Goal: Task Accomplishment & Management: Manage account settings

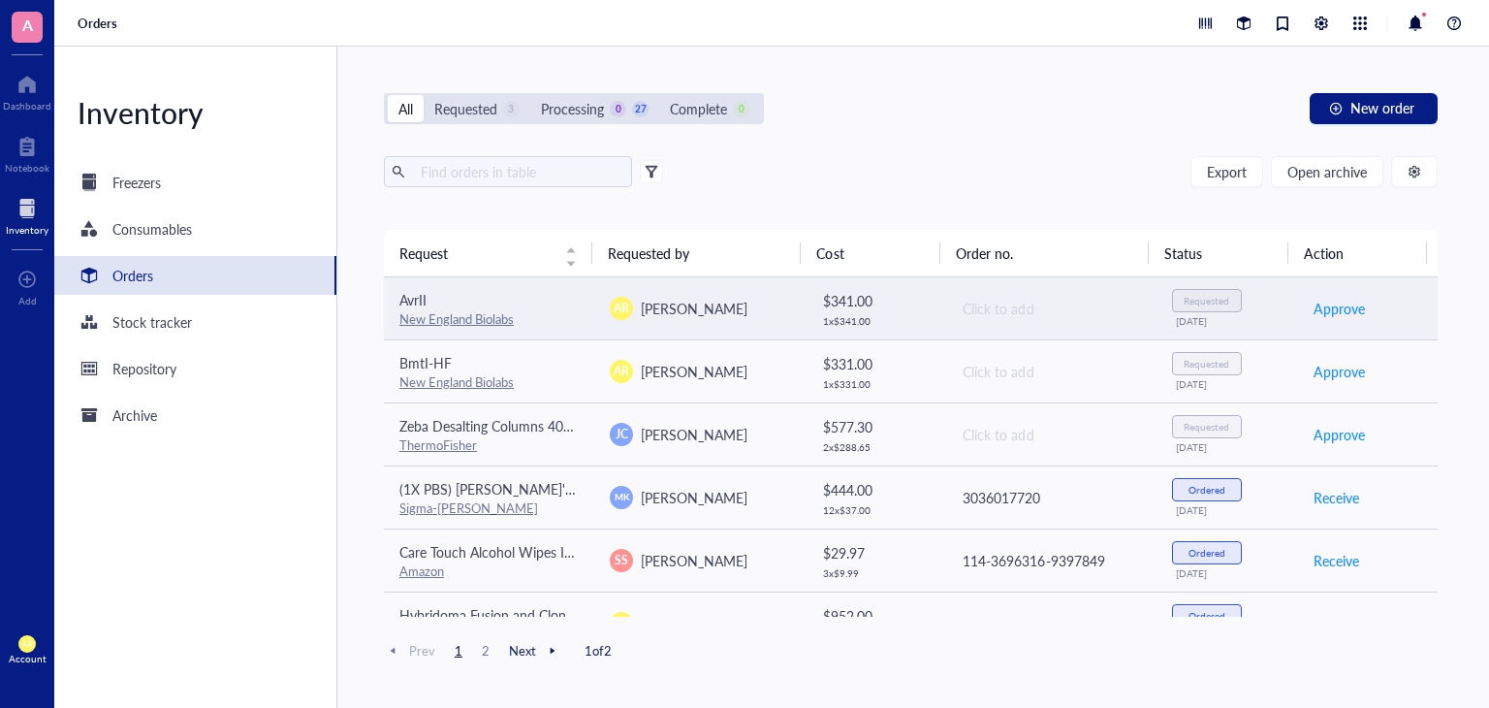
click at [768, 295] on td "AR [PERSON_NAME]" at bounding box center [699, 308] width 210 height 63
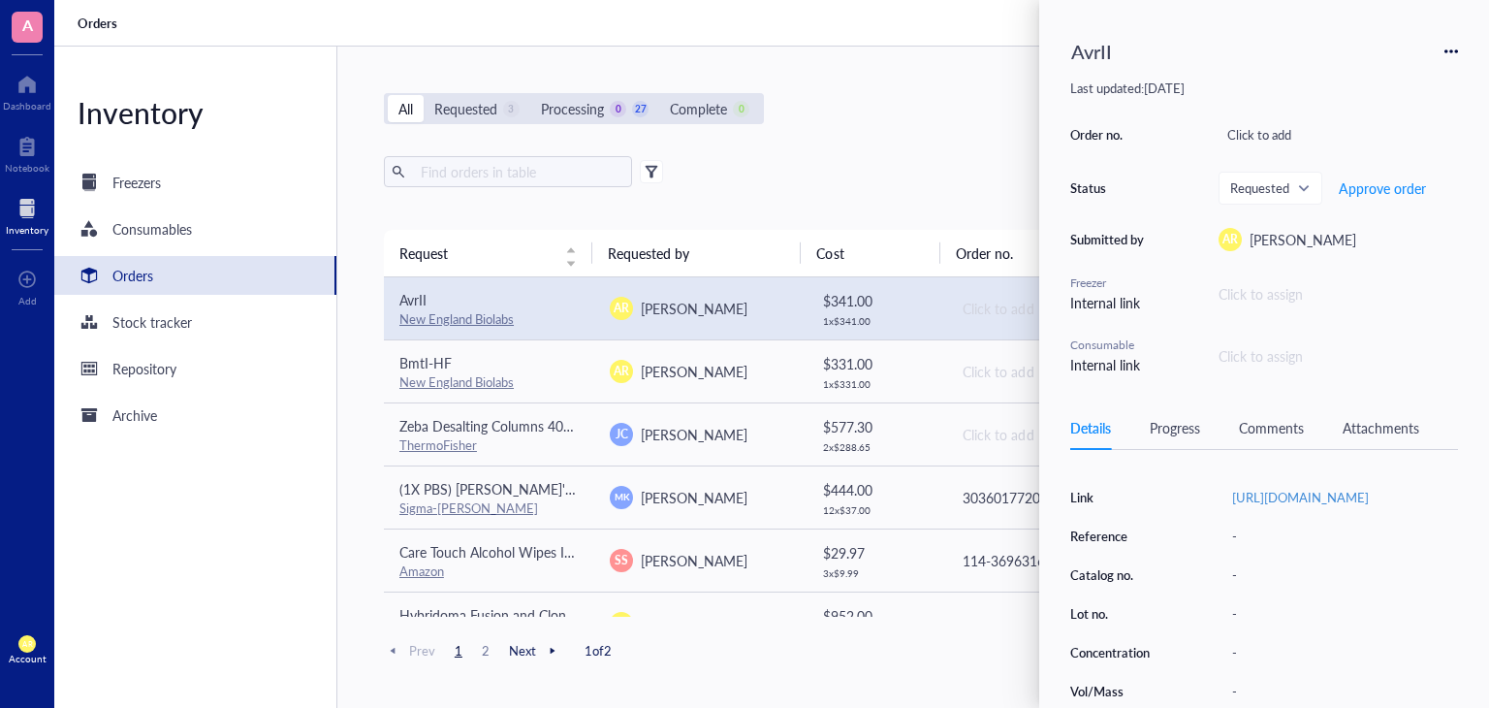
scroll to position [229, 0]
click at [1265, 588] on div "-" at bounding box center [1340, 574] width 235 height 27
type input "R0174L"
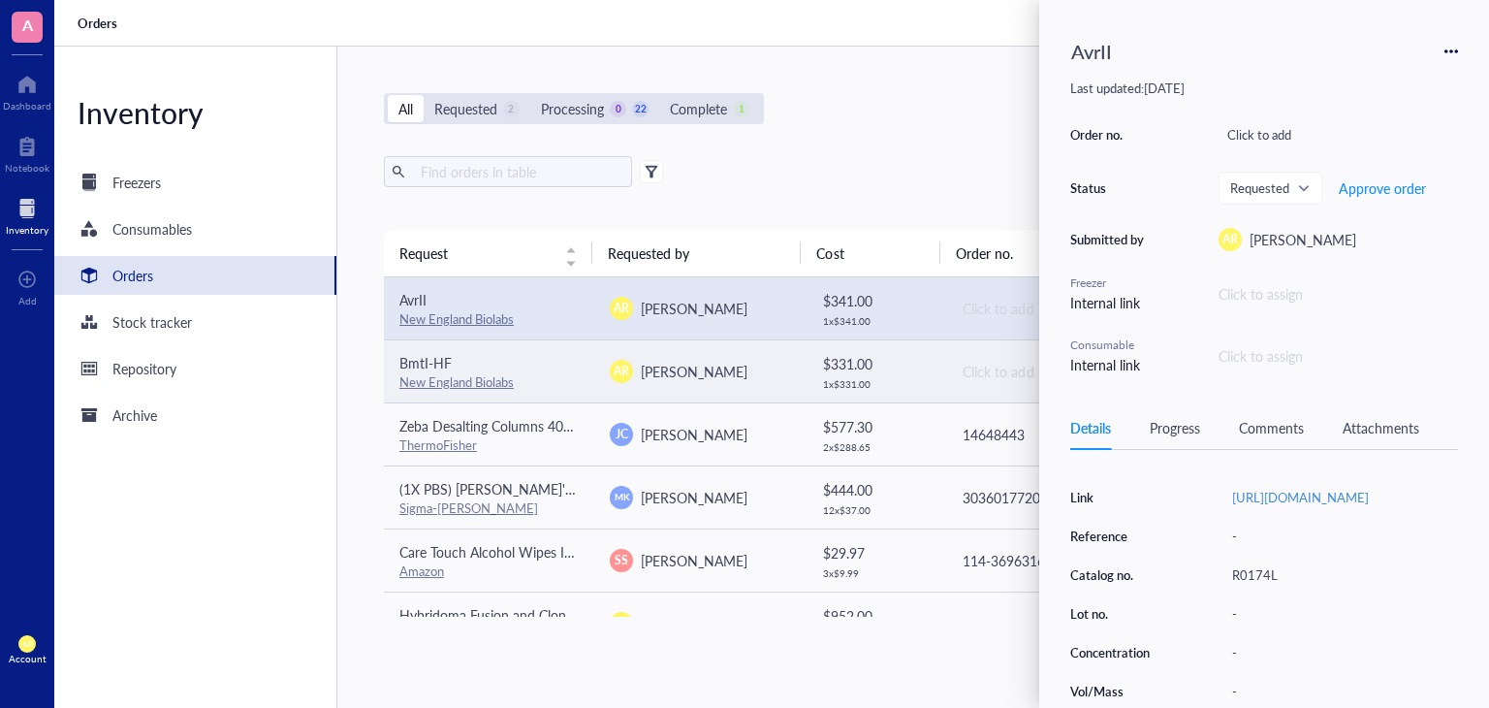
click at [768, 373] on div "AR [PERSON_NAME]" at bounding box center [699, 371] width 179 height 23
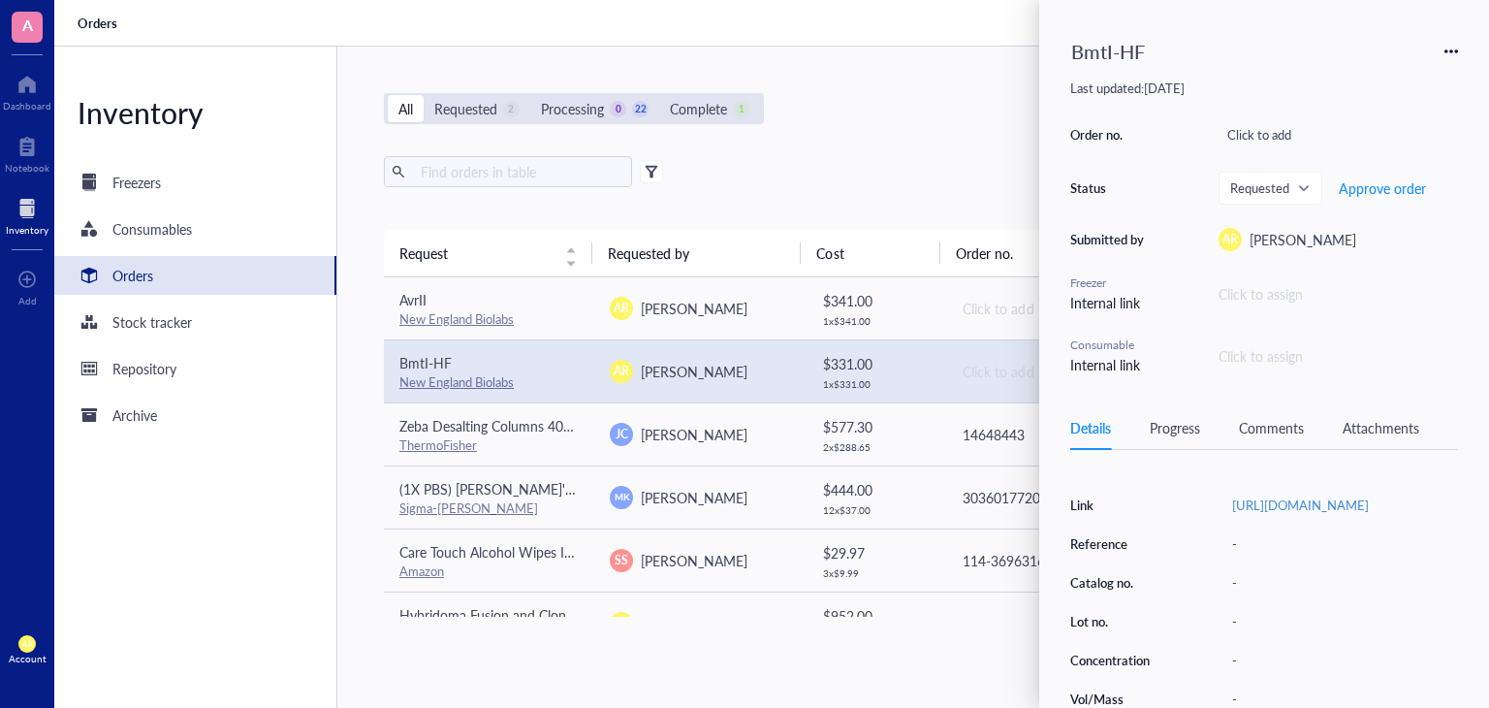
scroll to position [224, 0]
click at [1262, 592] on div "-" at bounding box center [1340, 579] width 235 height 27
type input "R3658L"
click at [947, 123] on div "All Requested 2 Processing 0 22 Complete 1 New order" at bounding box center [911, 108] width 1054 height 31
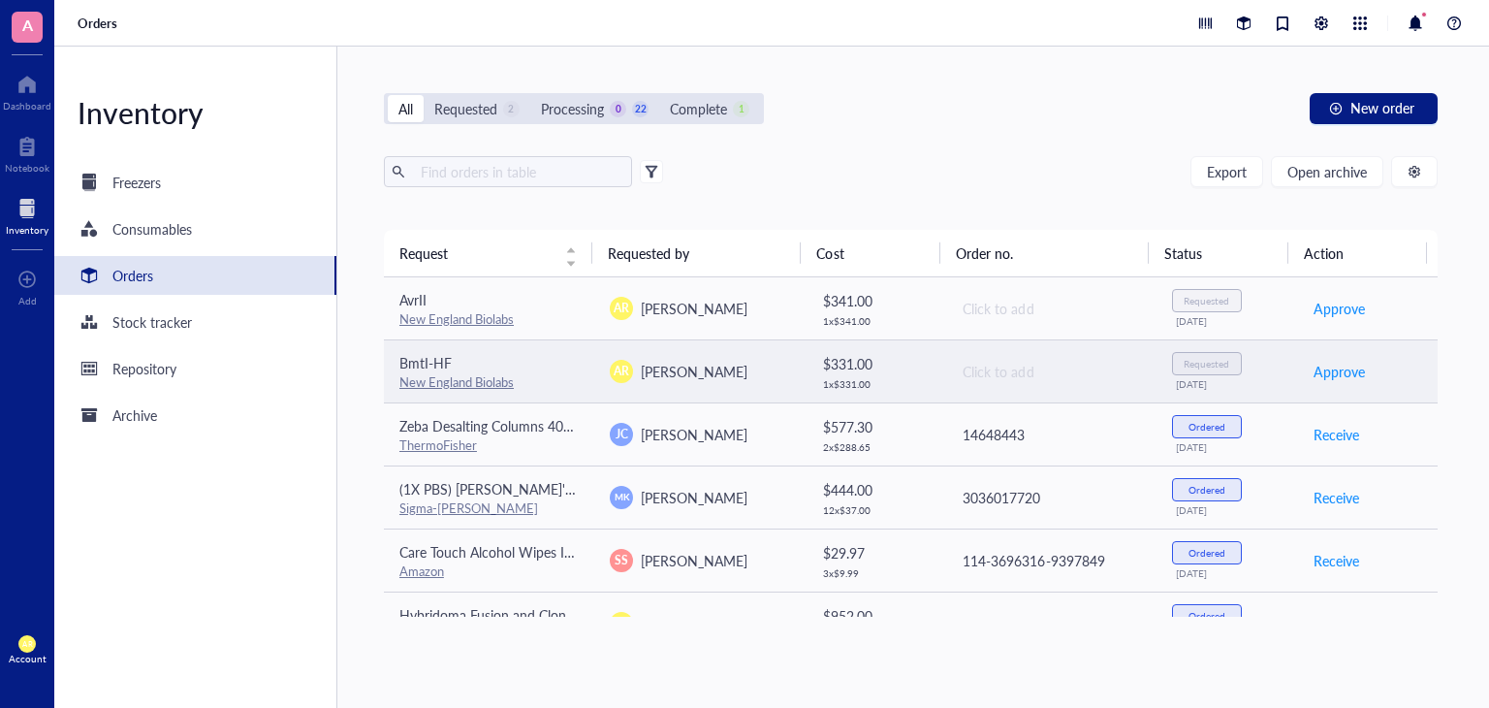
click at [971, 370] on div "Click to add" at bounding box center [1050, 371] width 177 height 21
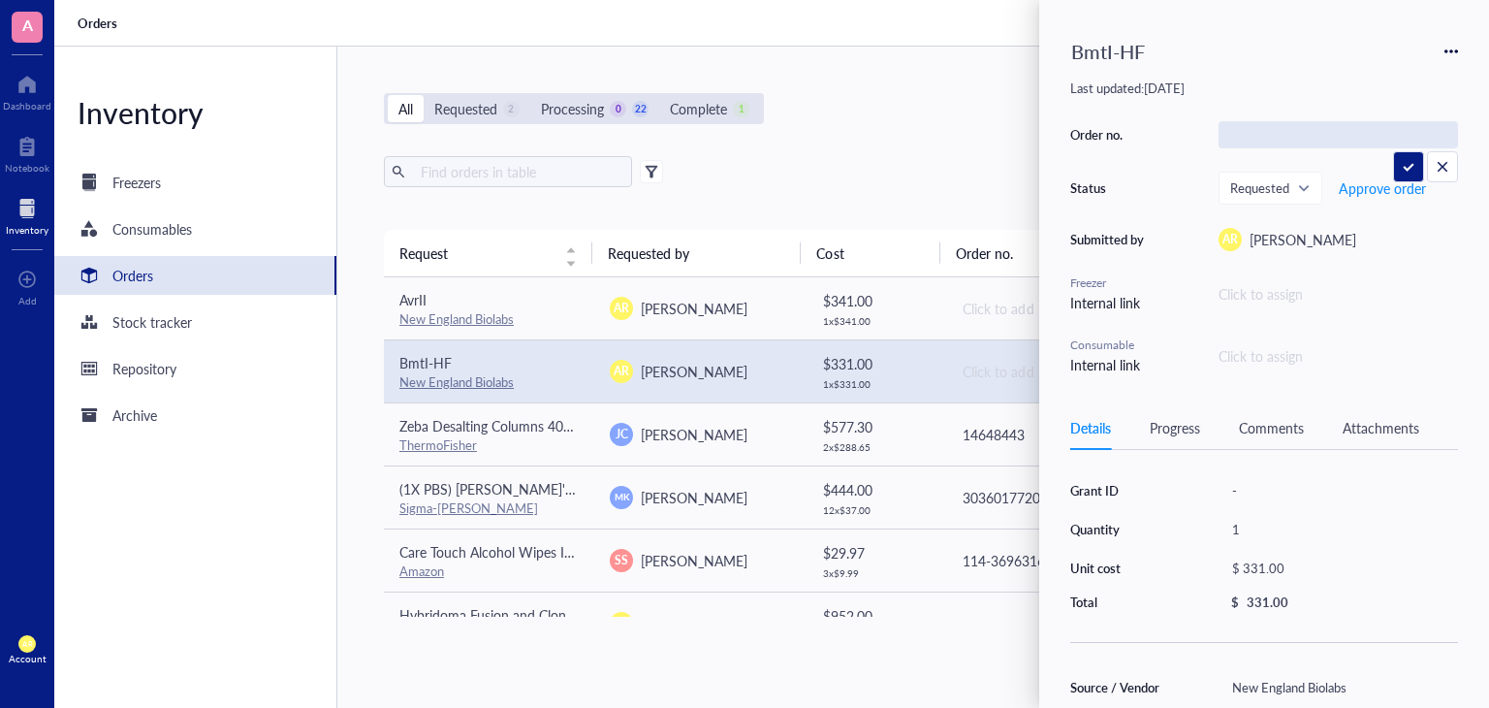
click at [924, 164] on div "Export Open archive" at bounding box center [911, 171] width 1054 height 31
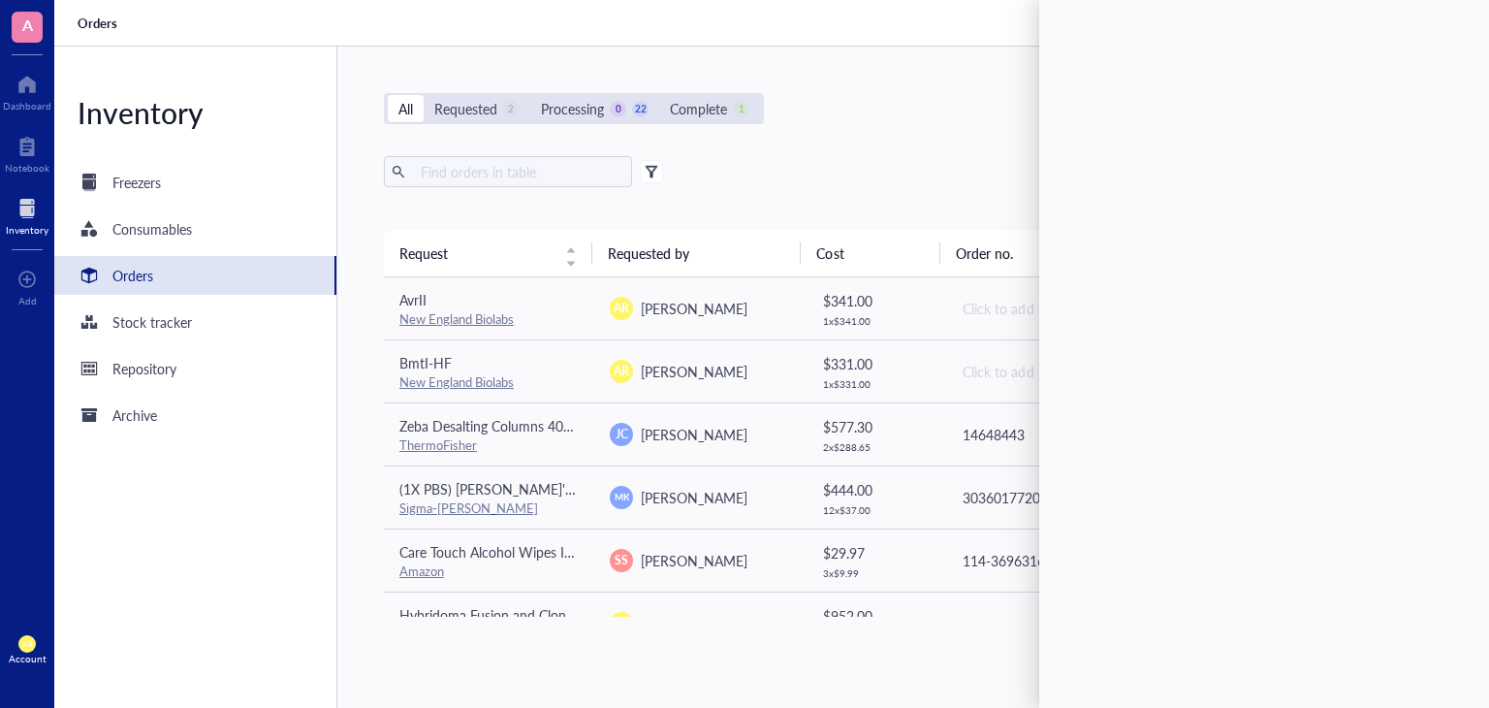
click at [878, 152] on div "All Requested 2 Processing 0 22 Complete 1 New order Export Open archive Reques…" at bounding box center [910, 377] width 1147 height 661
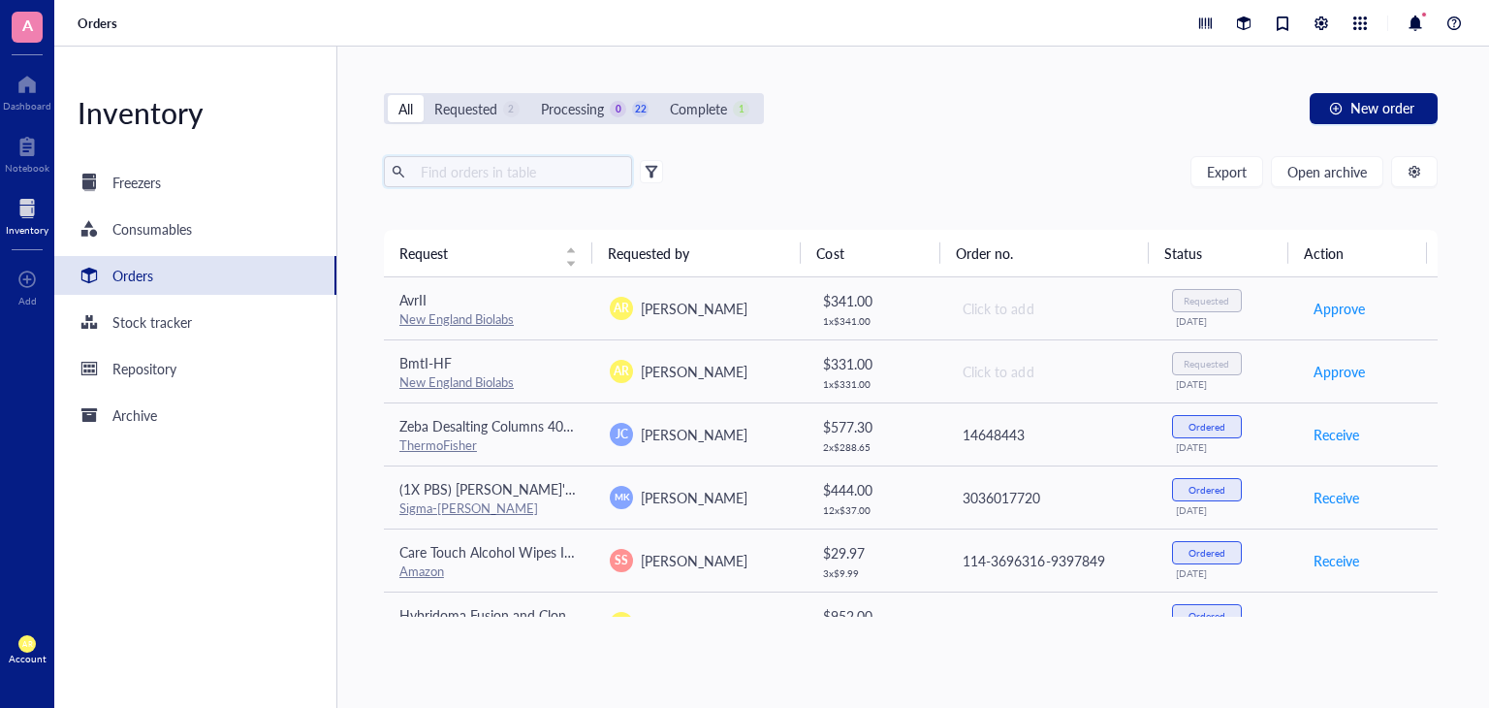
click at [546, 173] on input "text" at bounding box center [518, 171] width 211 height 29
click at [1395, 107] on span "New order" at bounding box center [1382, 108] width 64 height 16
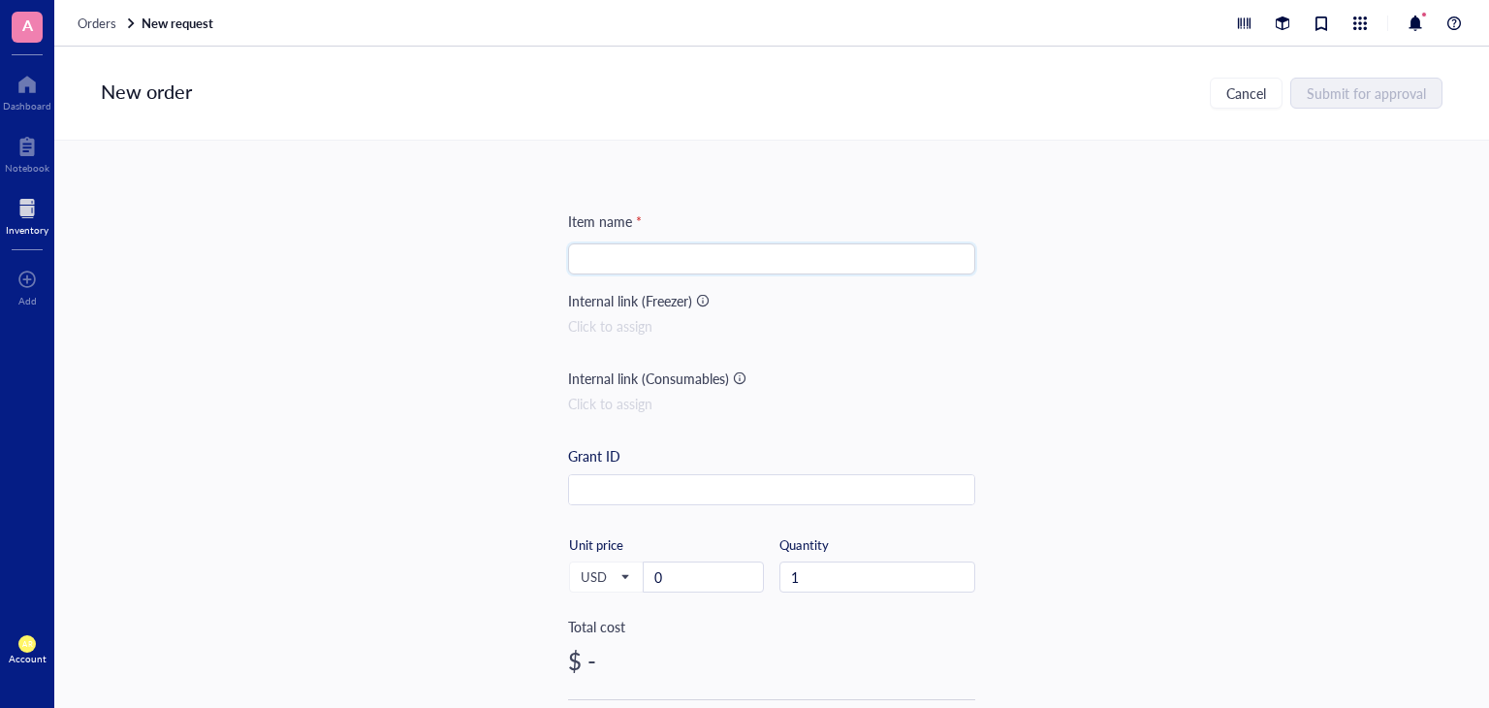
click at [660, 262] on input "search" at bounding box center [772, 258] width 384 height 29
click at [110, 22] on span "Orders" at bounding box center [97, 23] width 39 height 18
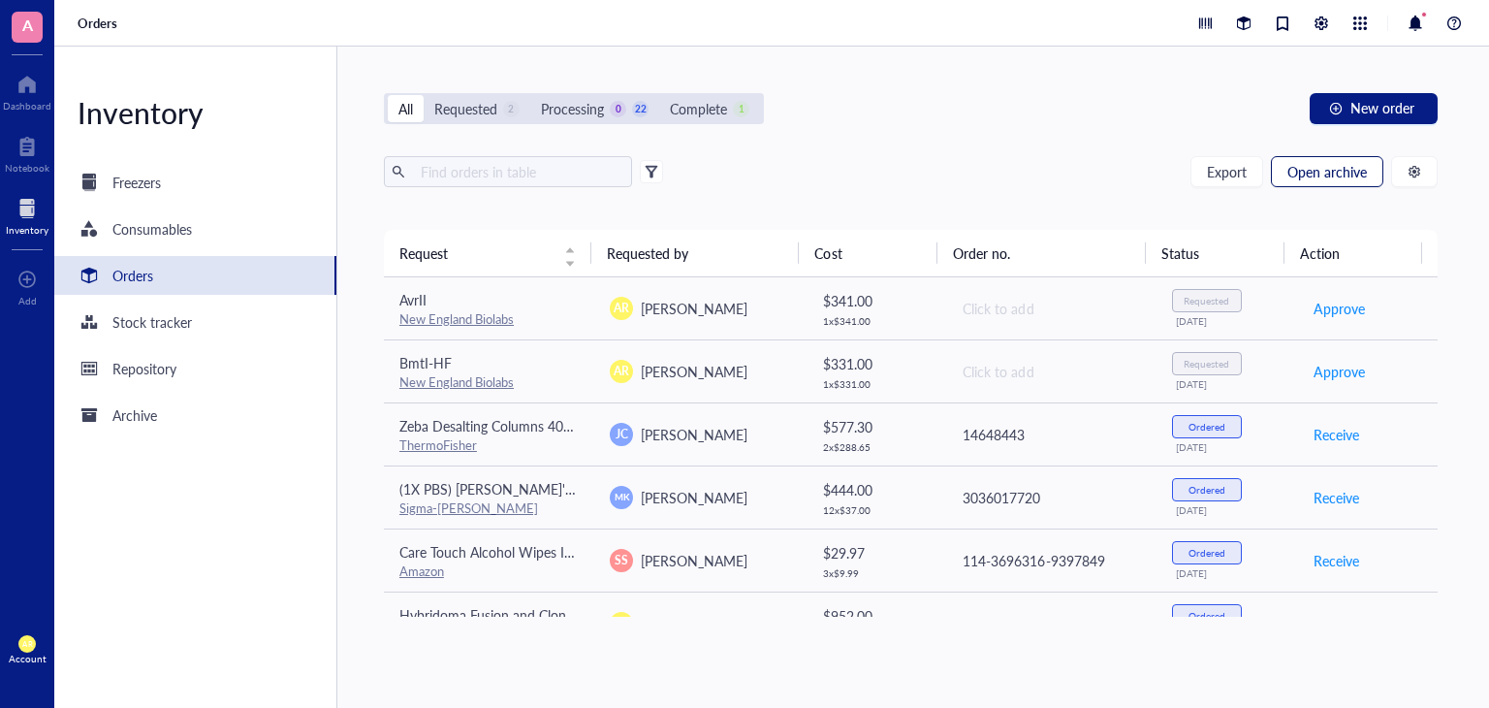
click at [1309, 173] on span "Open archive" at bounding box center [1326, 172] width 79 height 16
